Goal: Information Seeking & Learning: Learn about a topic

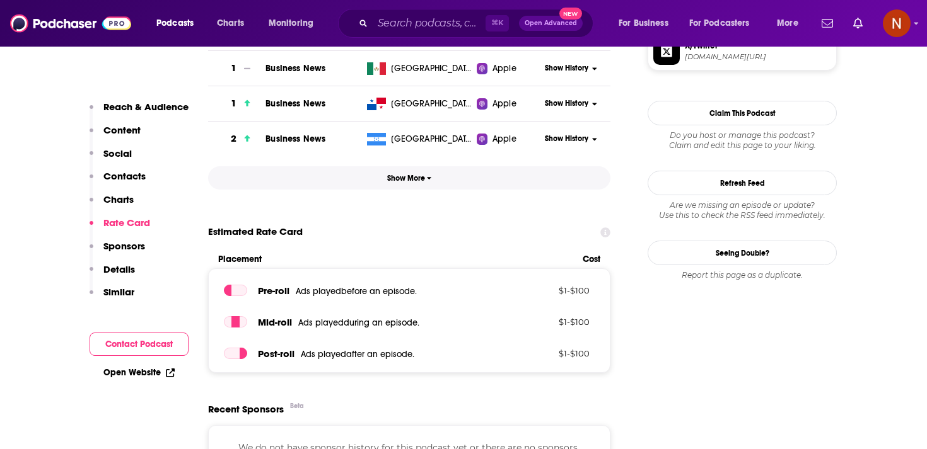
scroll to position [1075, 0]
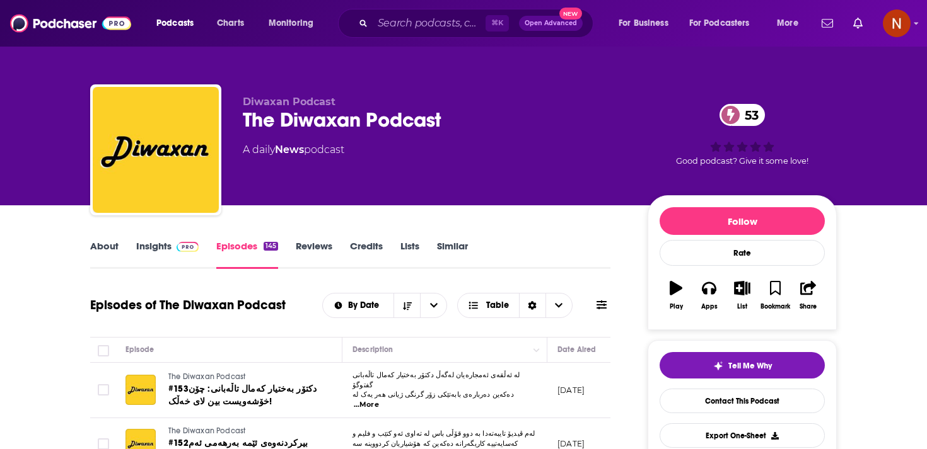
scroll to position [72, 0]
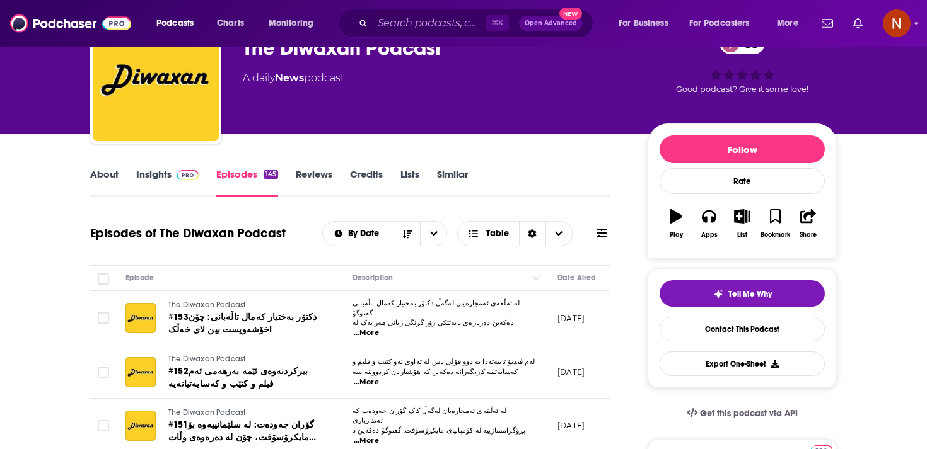
click at [291, 219] on div "Episodes of The Diwaxan Podcast By Date Table" at bounding box center [350, 233] width 520 height 33
click at [275, 235] on h1 "Episodes of The Diwaxan Podcast" at bounding box center [187, 234] width 195 height 16
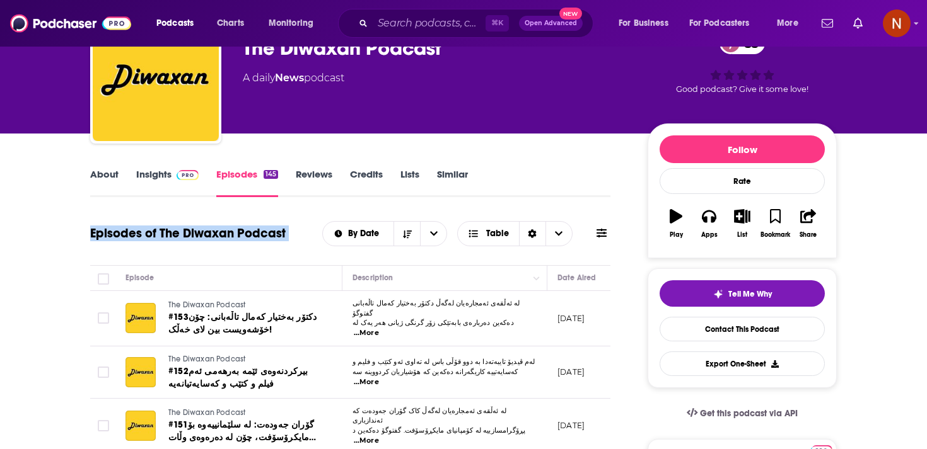
click at [279, 223] on div "Episodes of The Diwaxan Podcast By Date Table" at bounding box center [350, 233] width 520 height 33
